Goal: Information Seeking & Learning: Learn about a topic

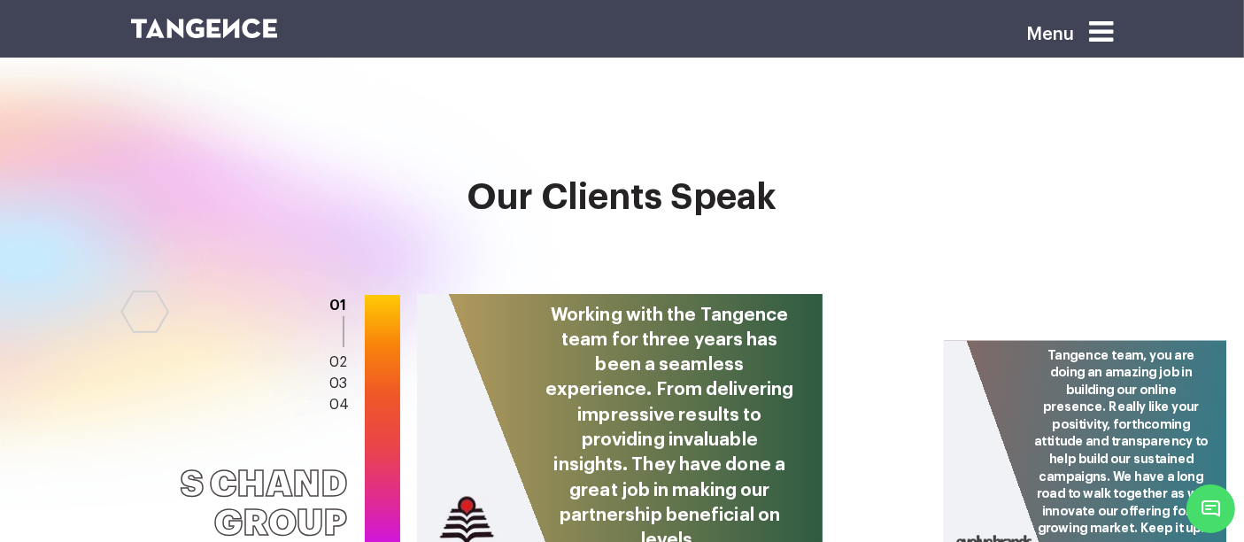
scroll to position [7012, 0]
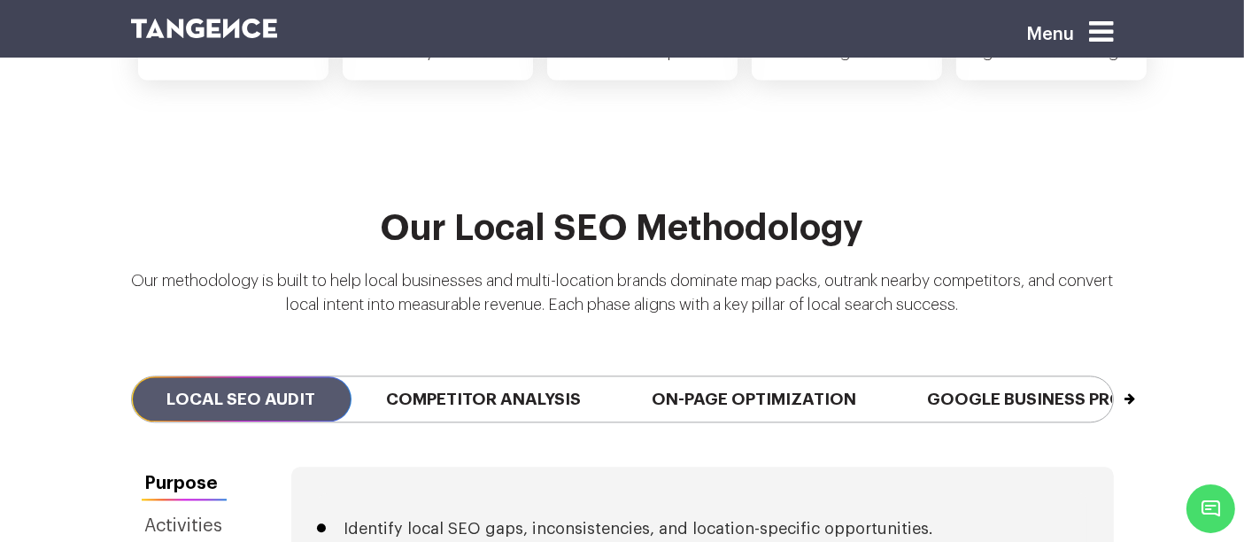
scroll to position [3920, 0]
click at [1113, 376] on button "Next" at bounding box center [1113, 390] width 1 height 28
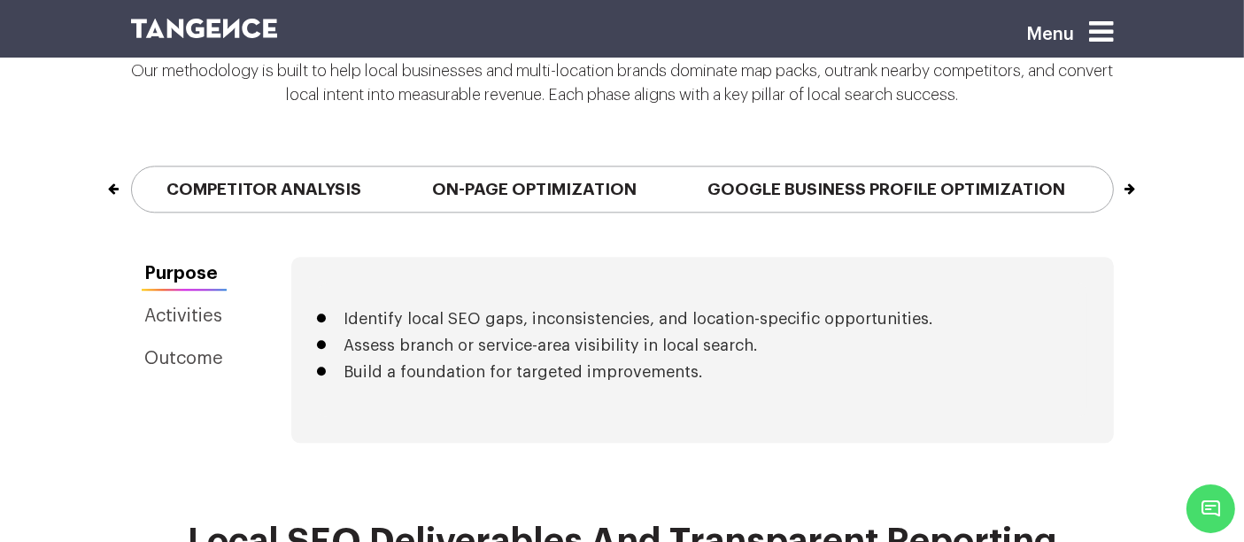
scroll to position [4113, 0]
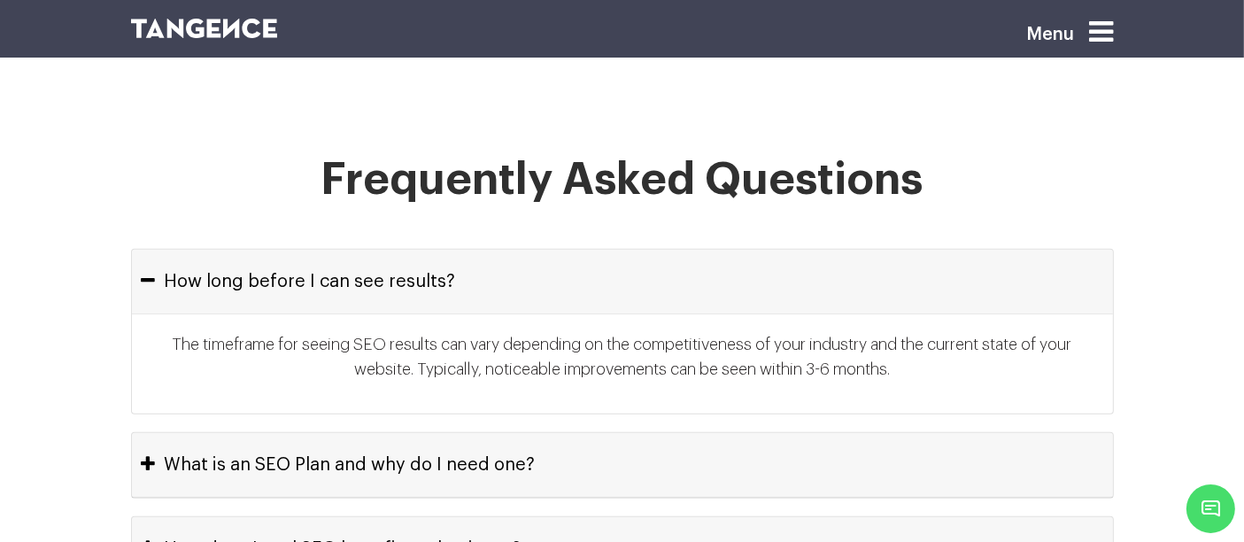
scroll to position [7859, 0]
click at [560, 251] on button "How long before I can see results?" at bounding box center [622, 283] width 981 height 64
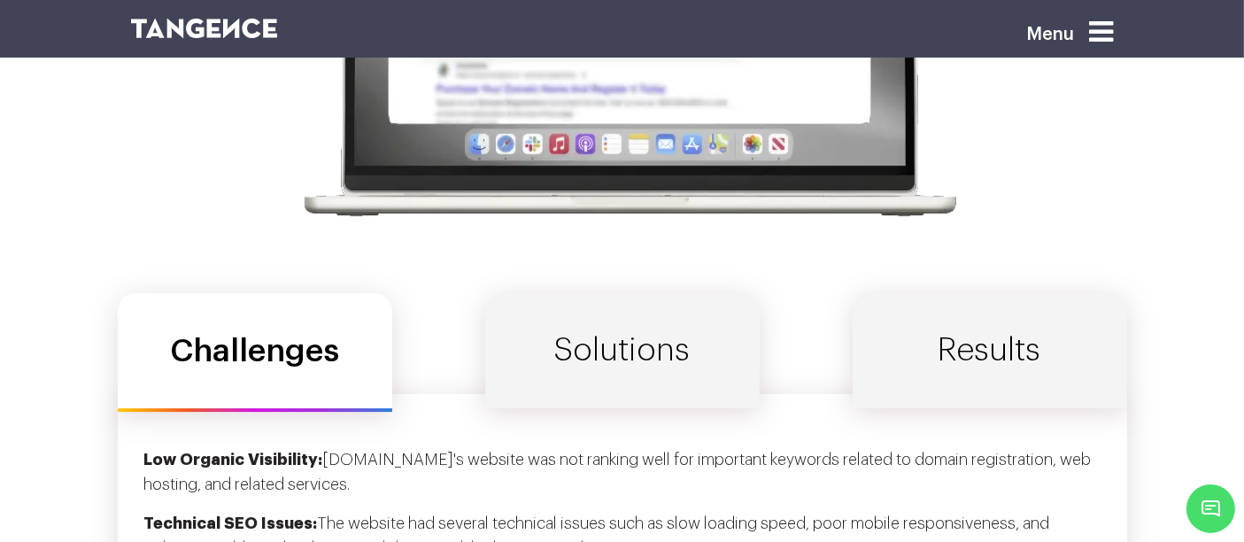
scroll to position [5592, 0]
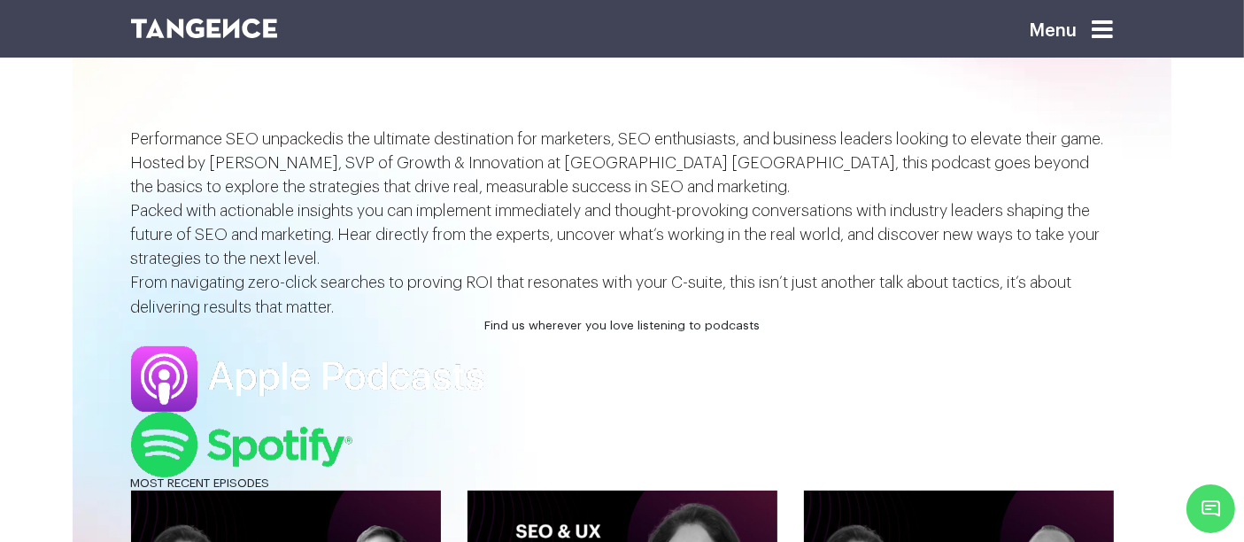
scroll to position [415, 0]
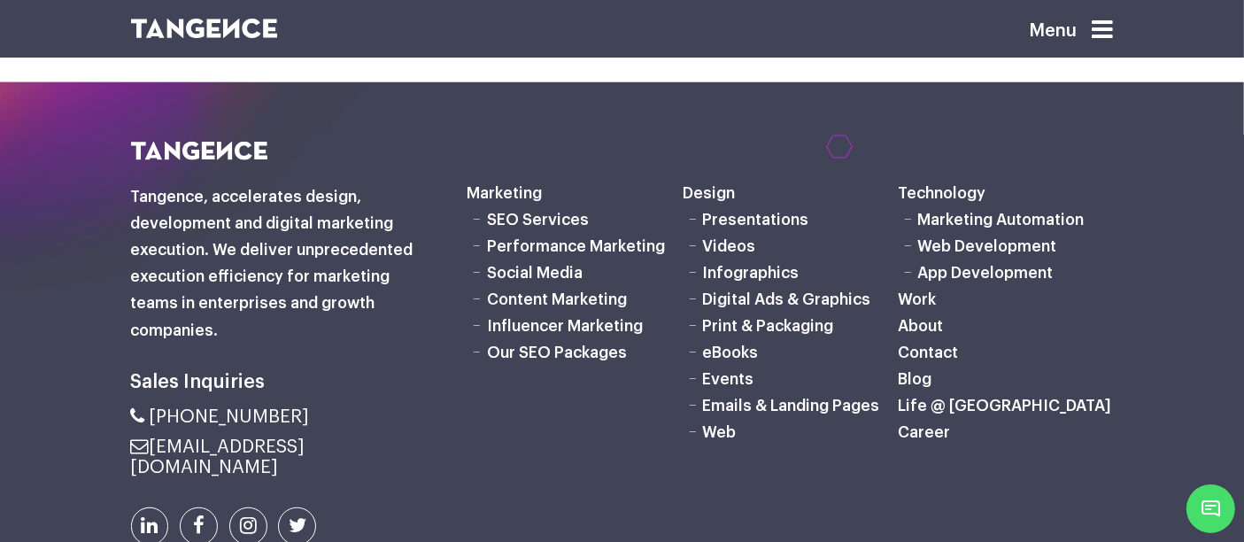
scroll to position [1667, 0]
